Goal: Information Seeking & Learning: Learn about a topic

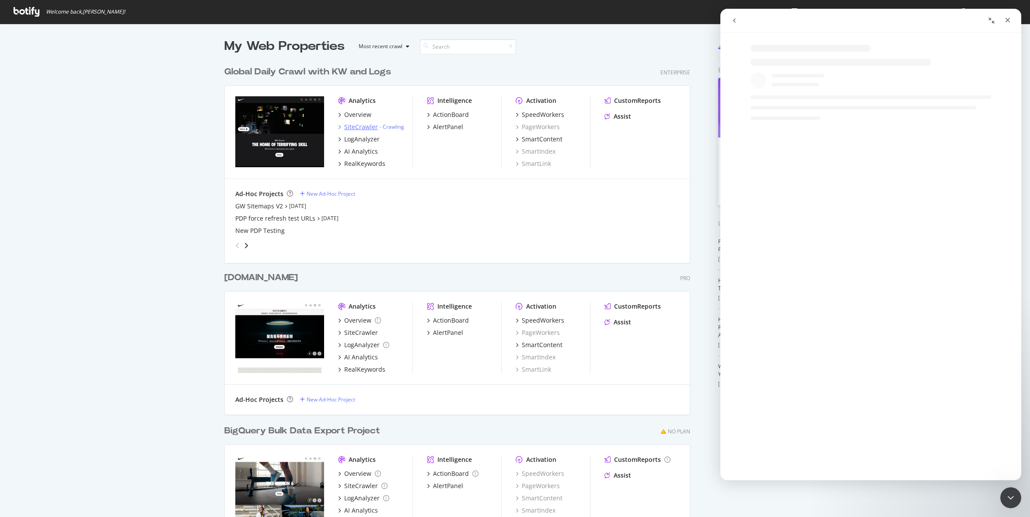
click at [366, 126] on div "SiteCrawler" at bounding box center [361, 126] width 34 height 9
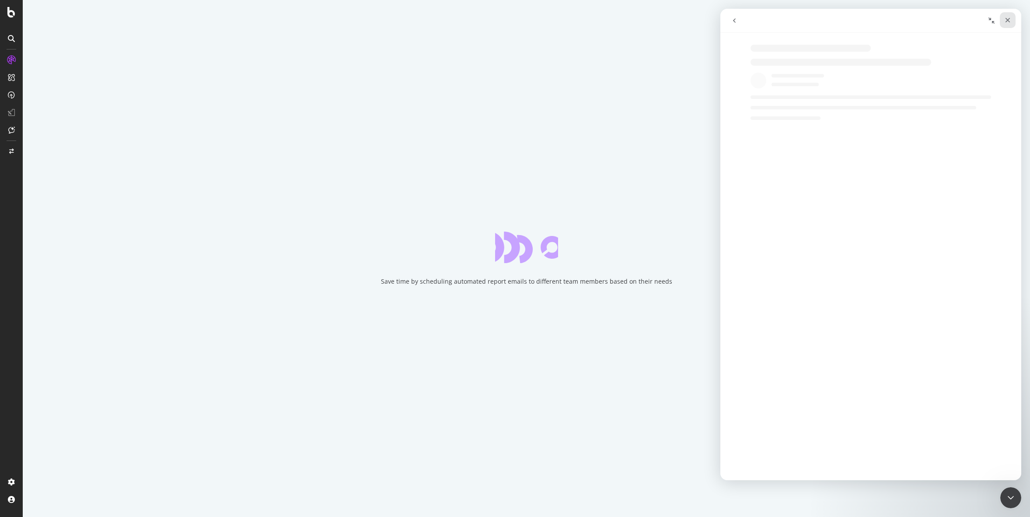
click at [1008, 18] on icon "Close" at bounding box center [1007, 20] width 7 height 7
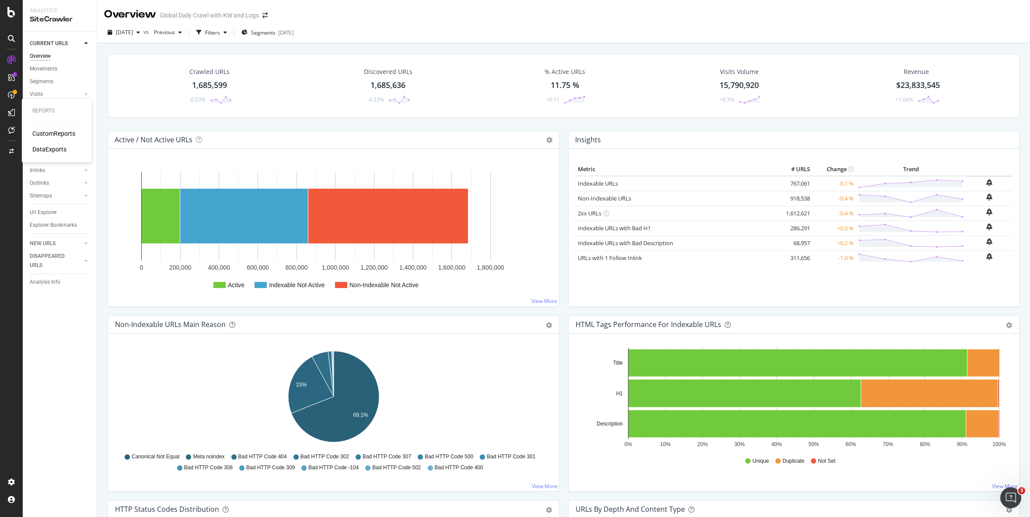
click at [60, 131] on div "CustomReports" at bounding box center [53, 133] width 43 height 9
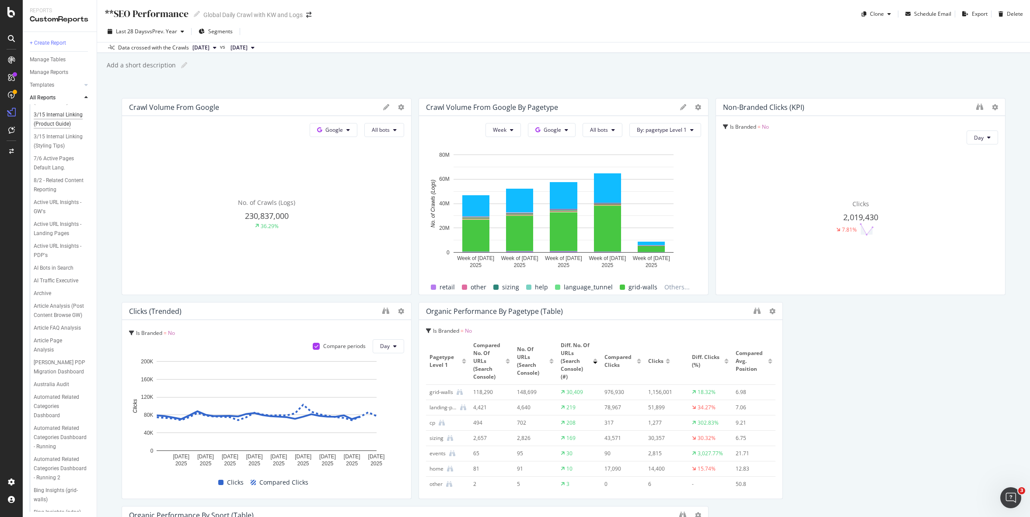
scroll to position [168, 0]
click at [58, 248] on div "AI Bots in Search" at bounding box center [54, 252] width 40 height 9
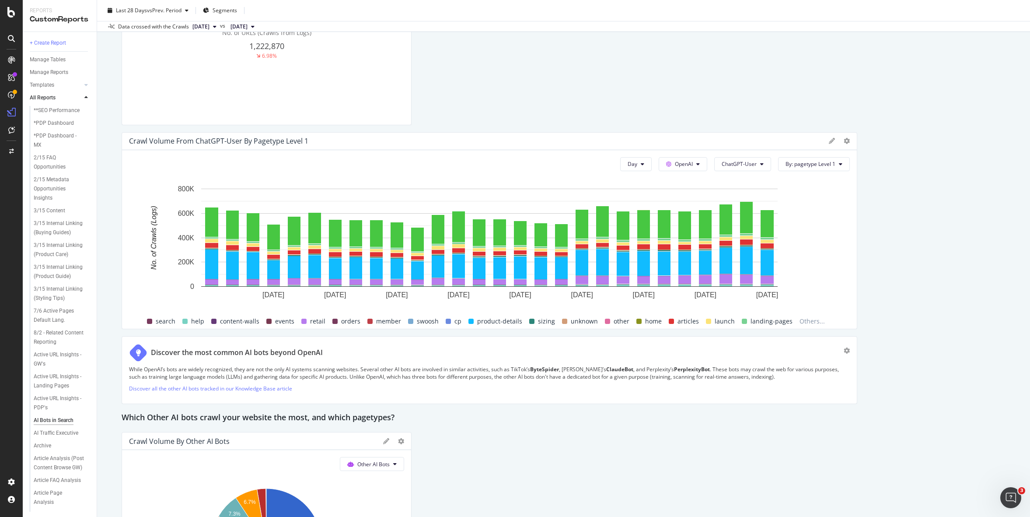
scroll to position [1302, 0]
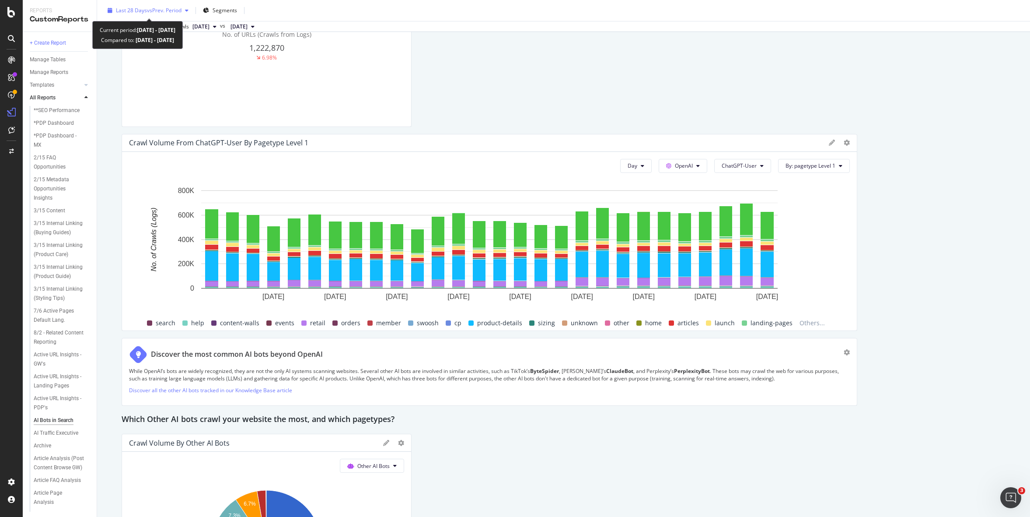
click at [135, 7] on span "Last 28 Days" at bounding box center [131, 10] width 31 height 7
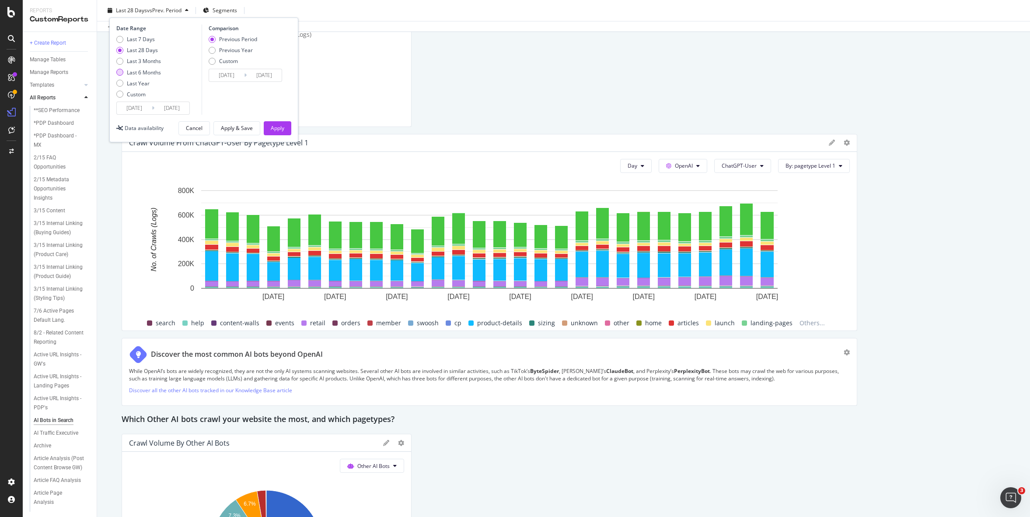
click at [147, 73] on div "Last 6 Months" at bounding box center [144, 72] width 34 height 7
type input "2025/04/07"
type input "2024/10/06"
type input "2025/04/06"
click at [269, 127] on button "Apply" at bounding box center [278, 128] width 28 height 14
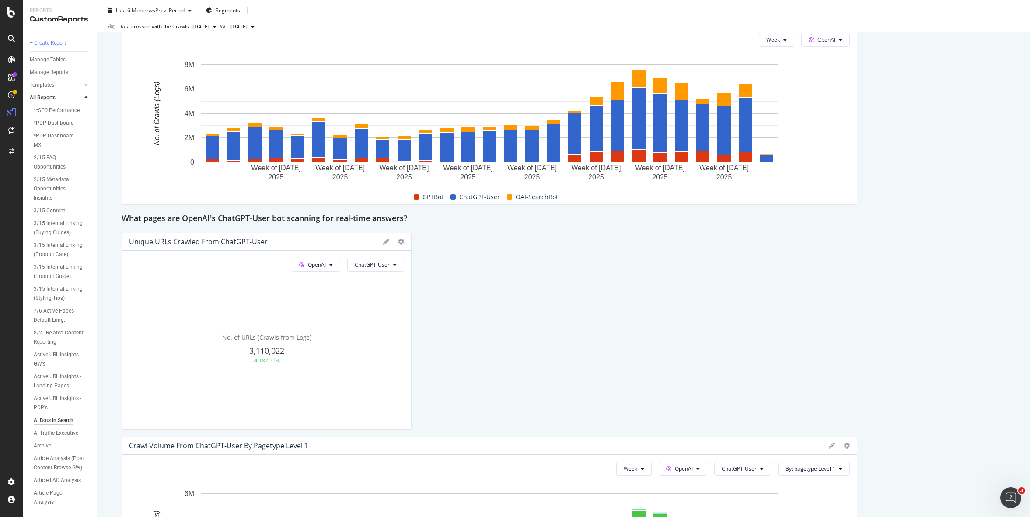
scroll to position [881, 0]
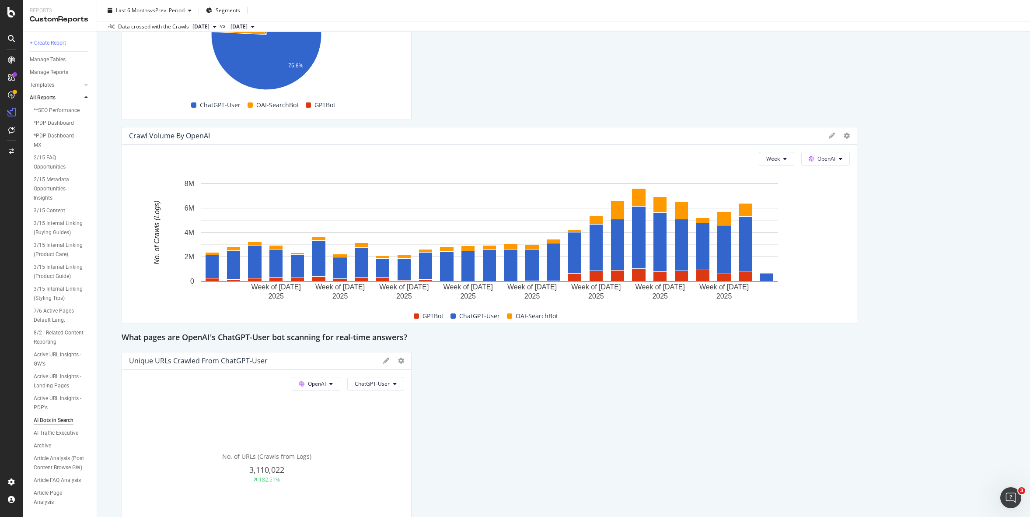
click at [910, 293] on div "This report shows AI bot interaction with your website and its impact on your o…" at bounding box center [564, 471] width 884 height 2509
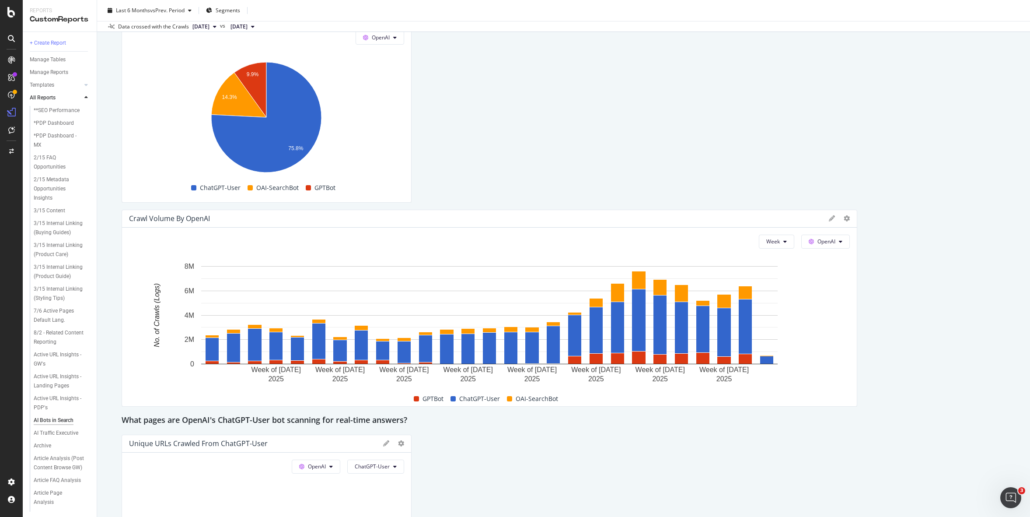
scroll to position [822, 0]
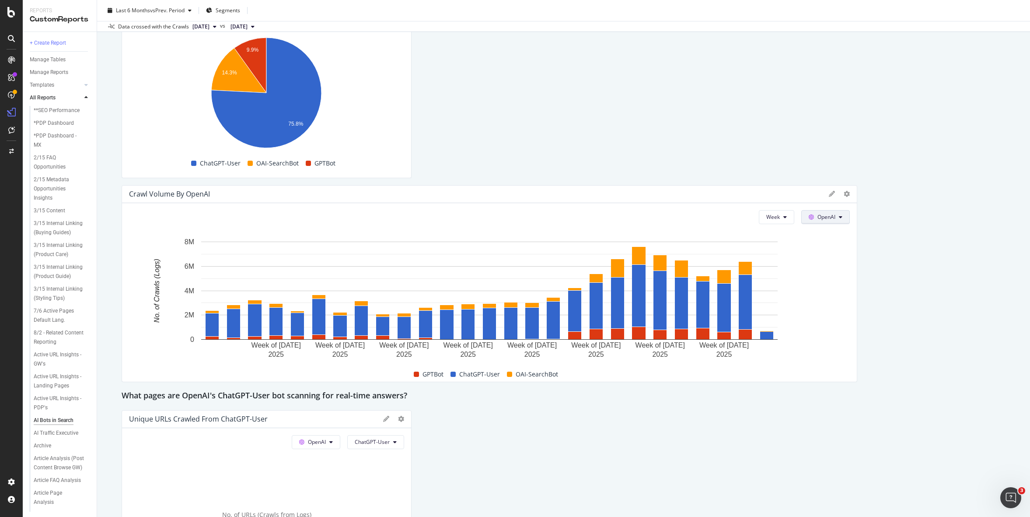
click at [837, 219] on button "OpenAI" at bounding box center [825, 217] width 49 height 14
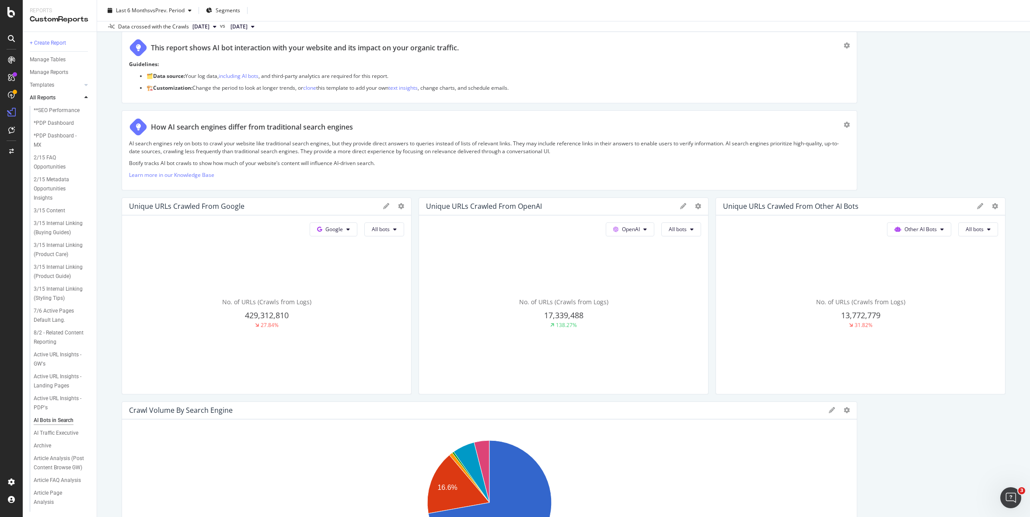
scroll to position [0, 0]
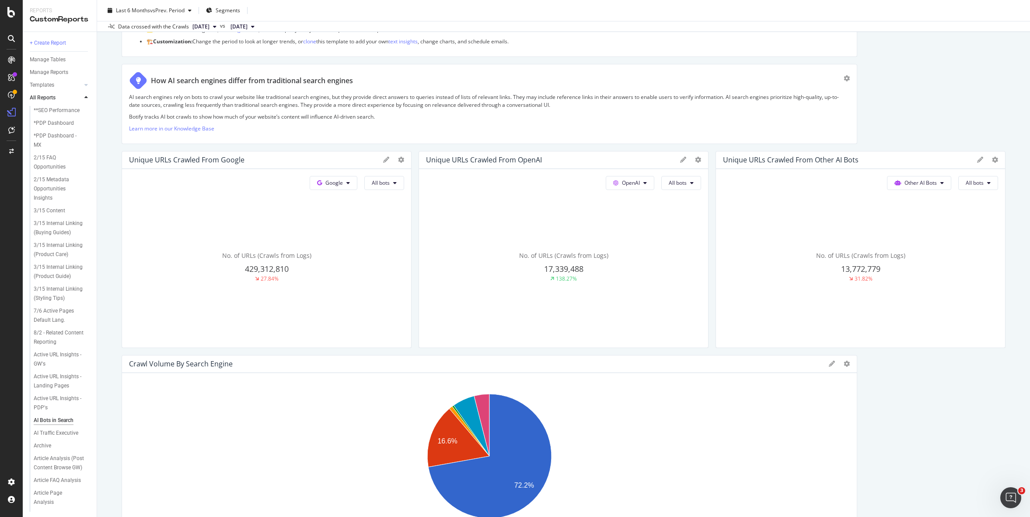
scroll to position [177, 0]
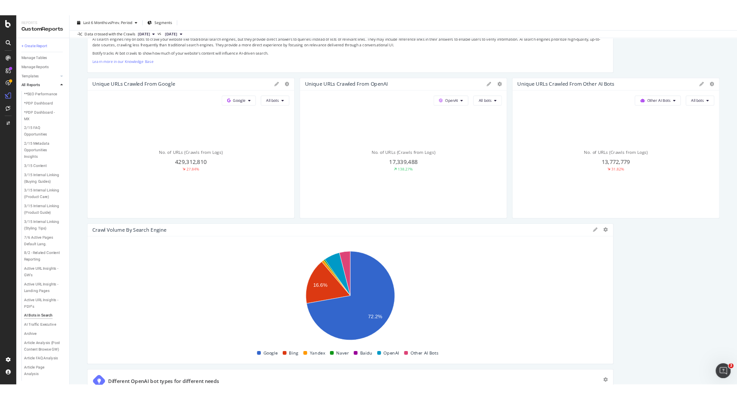
scroll to position [0, 0]
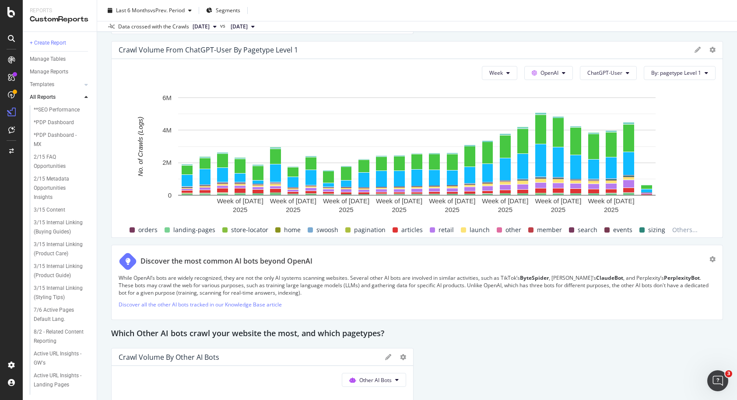
scroll to position [1342, 0]
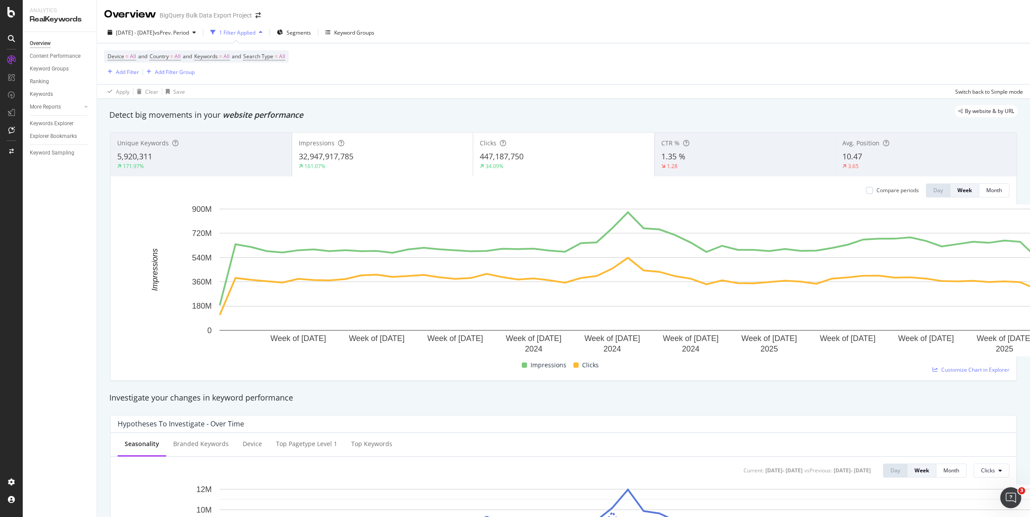
scroll to position [10, 0]
